Goal: Task Accomplishment & Management: Manage account settings

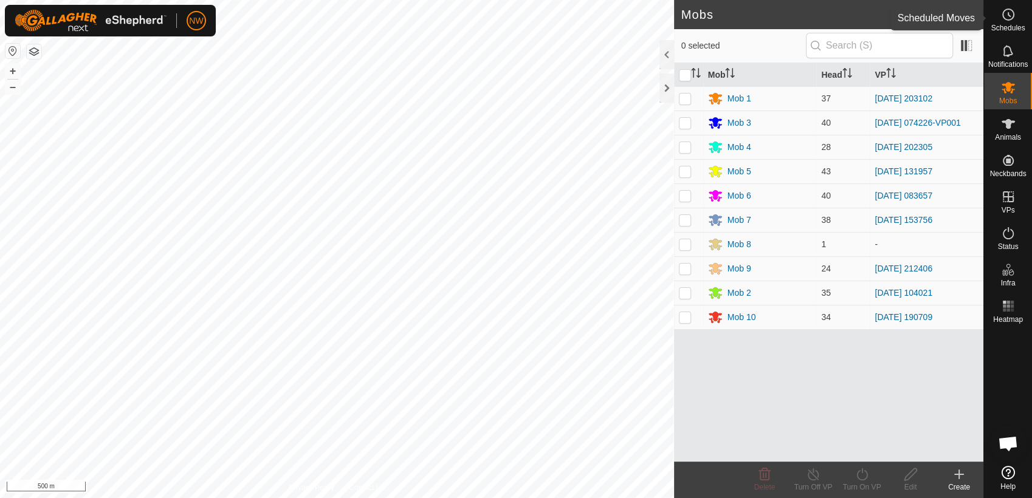
click at [1008, 13] on icon at bounding box center [1009, 15] width 2 height 4
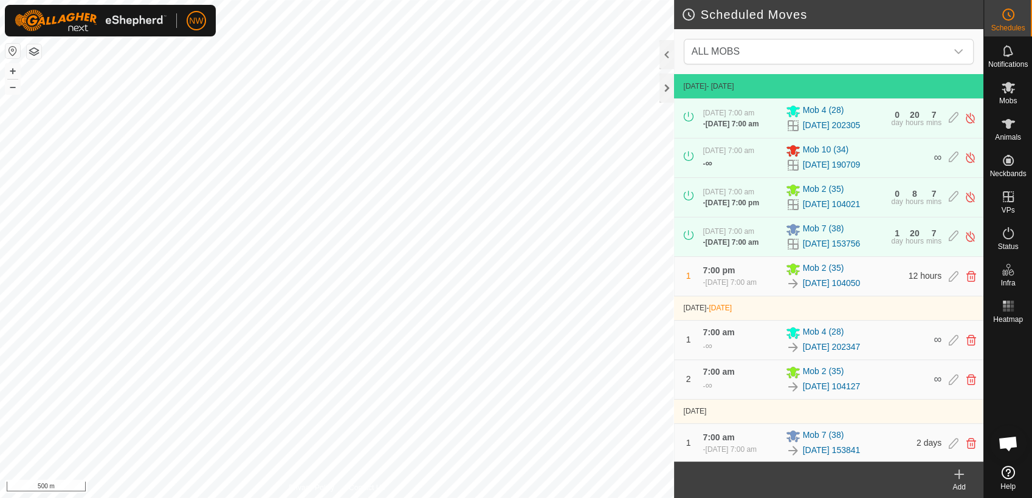
click at [961, 476] on icon at bounding box center [958, 474] width 15 height 15
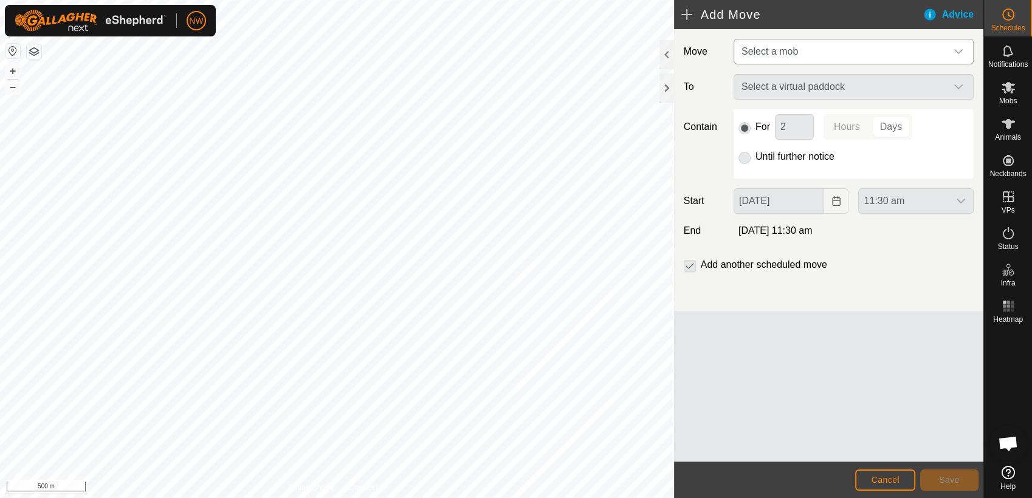
click at [957, 48] on icon "dropdown trigger" at bounding box center [958, 52] width 10 height 10
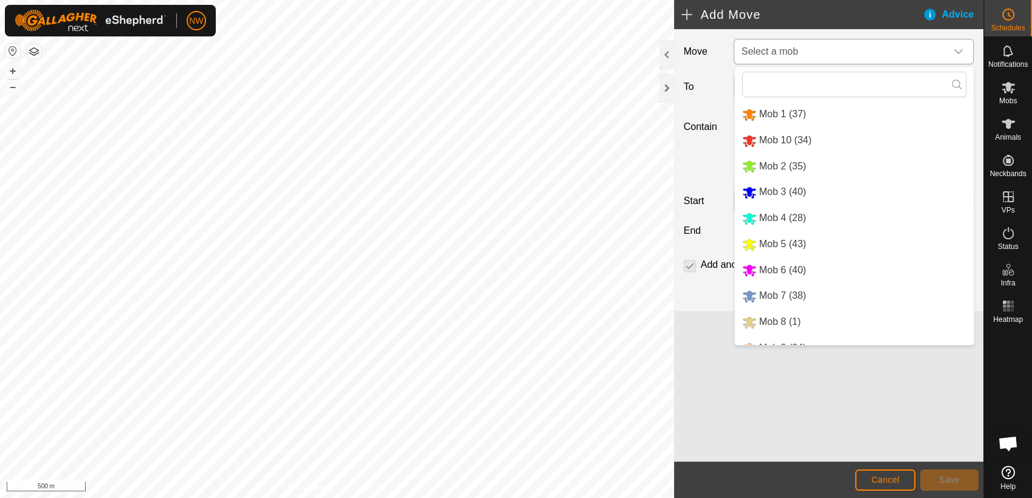
click at [767, 262] on li "Mob 6 (40)" at bounding box center [853, 270] width 239 height 25
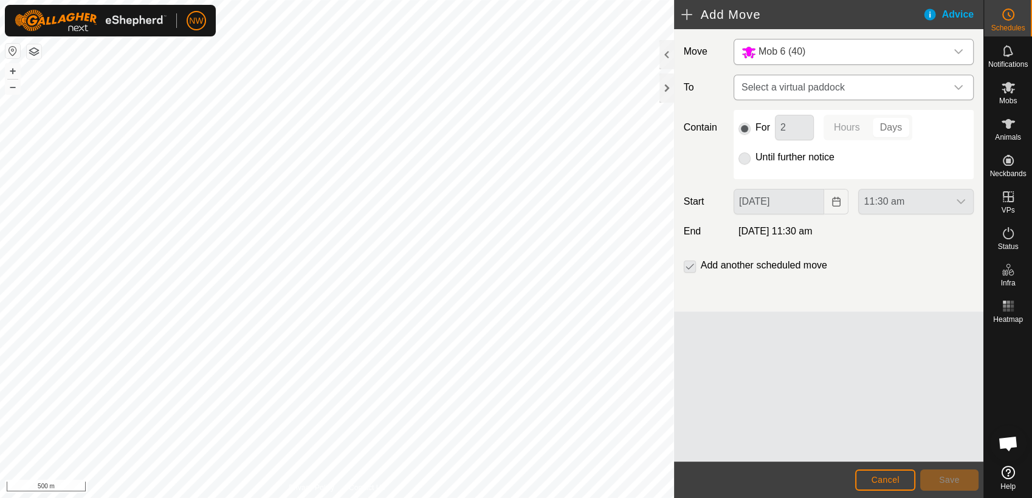
drag, startPoint x: 959, startPoint y: 84, endPoint x: 952, endPoint y: 95, distance: 12.8
click at [958, 84] on icon "dropdown trigger" at bounding box center [958, 88] width 10 height 10
click at [959, 86] on icon "dropdown trigger" at bounding box center [958, 88] width 10 height 10
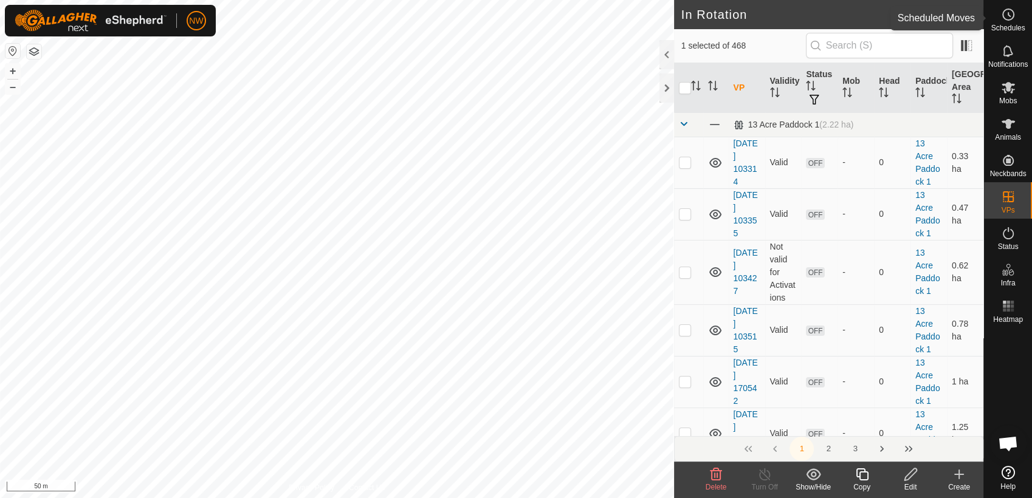
click at [1007, 17] on icon at bounding box center [1008, 14] width 15 height 15
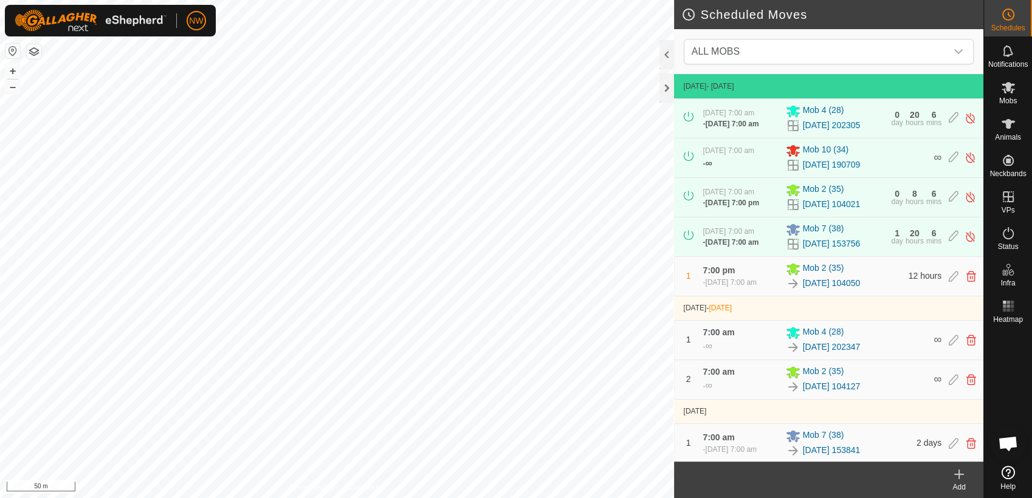
click at [959, 477] on icon at bounding box center [959, 474] width 0 height 9
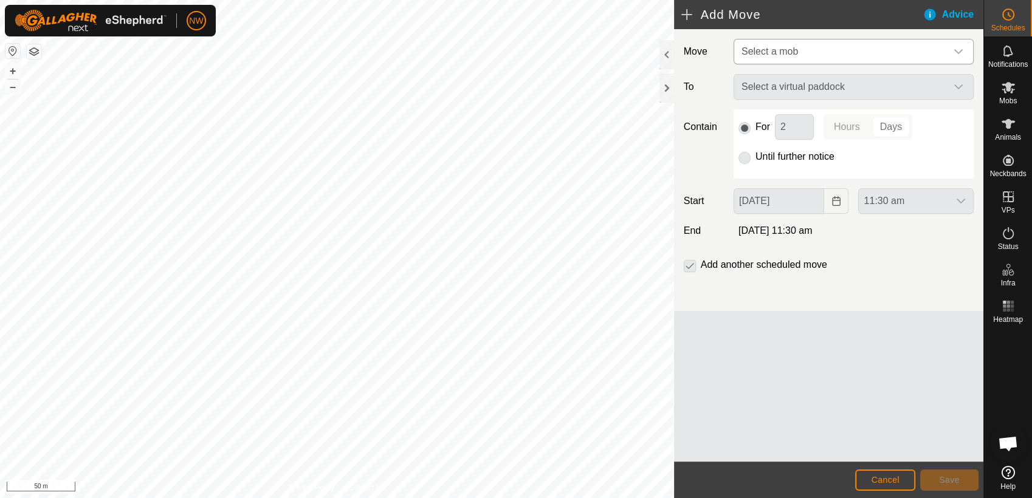
drag, startPoint x: 961, startPoint y: 47, endPoint x: 955, endPoint y: 47, distance: 6.1
click at [960, 47] on icon "dropdown trigger" at bounding box center [958, 52] width 10 height 10
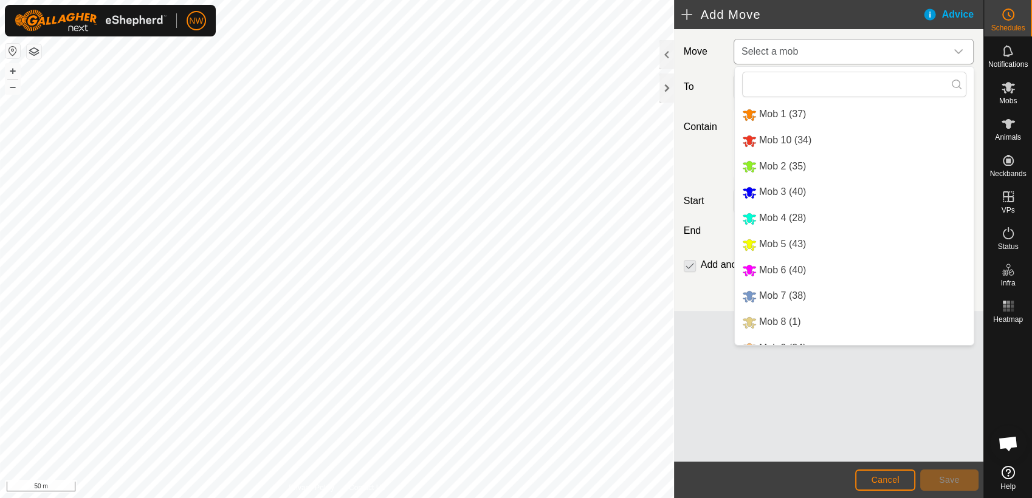
click at [769, 269] on li "Mob 6 (40)" at bounding box center [853, 270] width 239 height 25
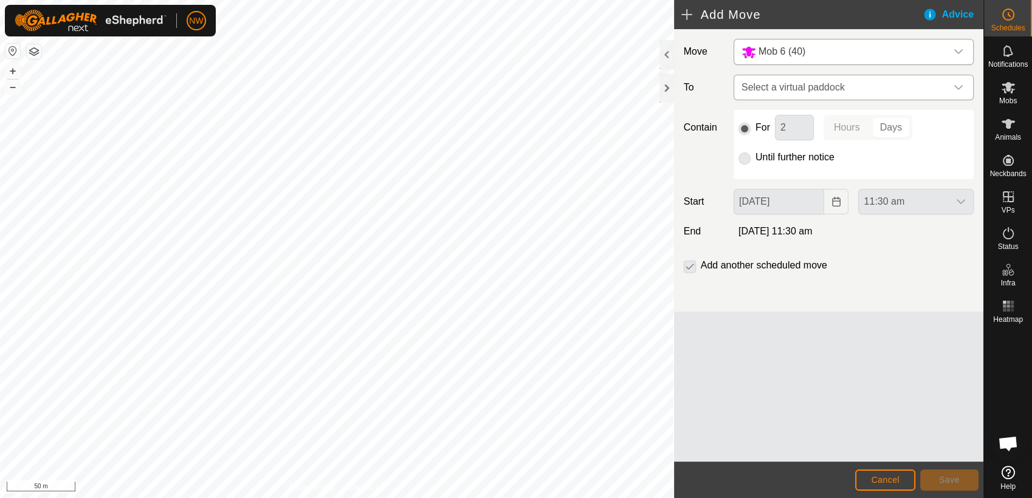
drag, startPoint x: 959, startPoint y: 83, endPoint x: 956, endPoint y: 90, distance: 7.1
click at [957, 84] on icon "dropdown trigger" at bounding box center [958, 88] width 10 height 10
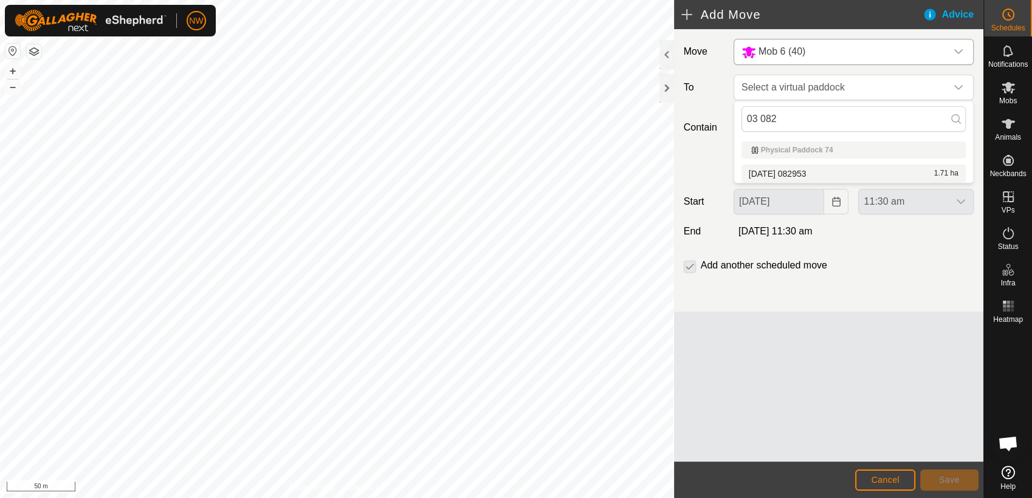
type input "03 082"
click at [806, 168] on li "[DATE] 082953 1.71 ha" at bounding box center [853, 174] width 224 height 18
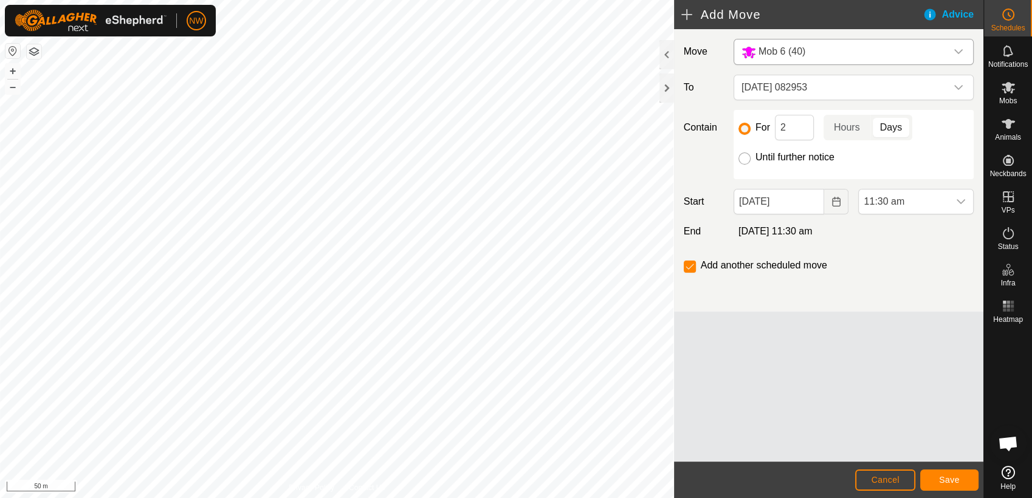
click at [747, 156] on input "Until further notice" at bounding box center [744, 158] width 12 height 12
radio input "true"
checkbox input "false"
click at [834, 197] on icon "Choose Date" at bounding box center [836, 202] width 8 height 10
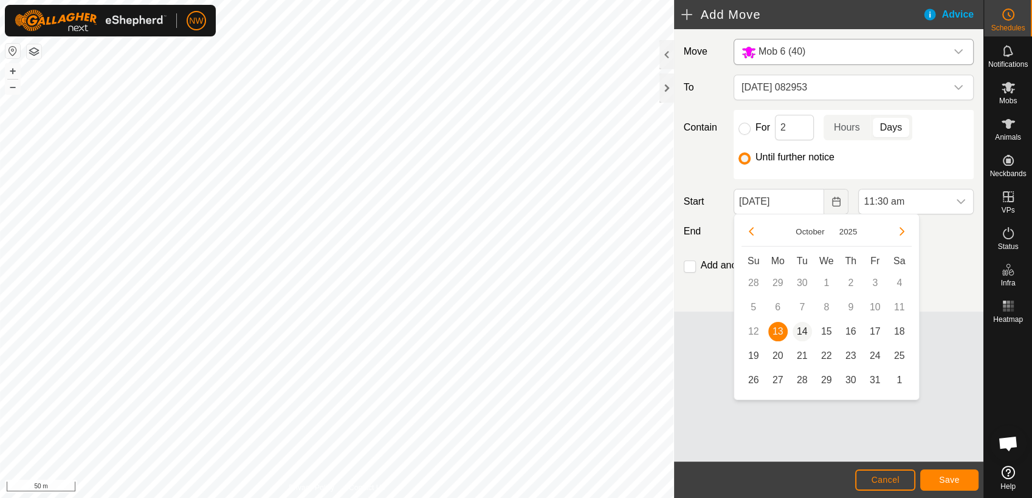
click at [804, 333] on span "14" at bounding box center [801, 331] width 19 height 19
type input "[DATE]"
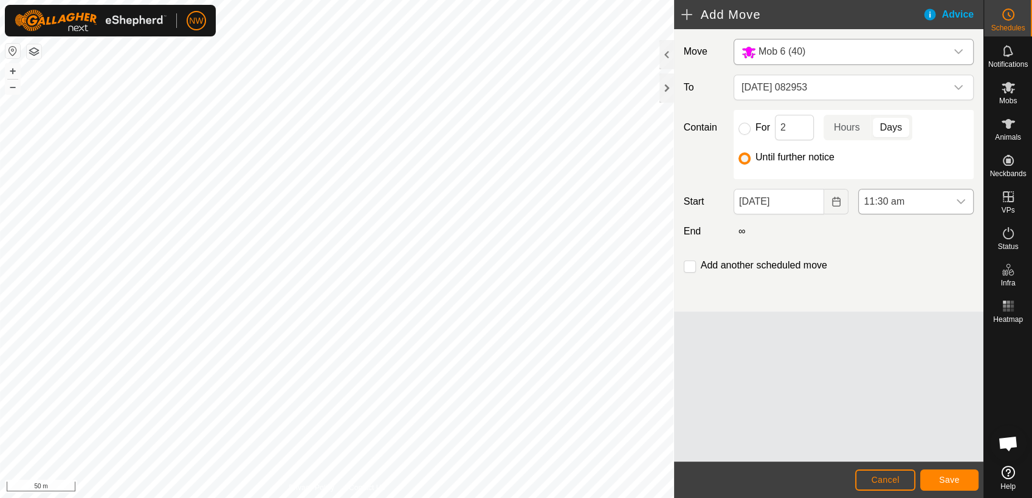
click at [957, 202] on icon "dropdown trigger" at bounding box center [961, 202] width 10 height 10
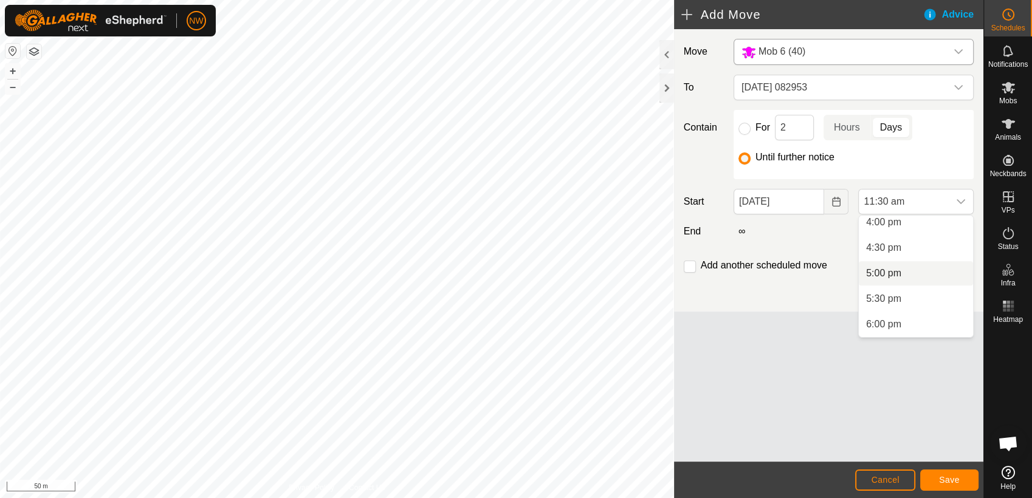
click at [889, 270] on li "5:00 pm" at bounding box center [915, 273] width 114 height 24
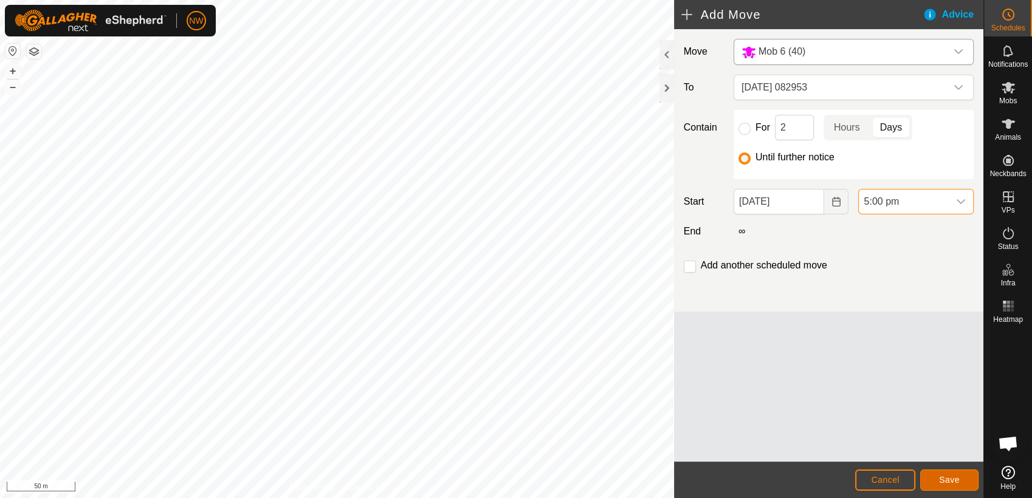
click at [956, 478] on span "Save" at bounding box center [949, 480] width 21 height 10
